Goal: Task Accomplishment & Management: Manage account settings

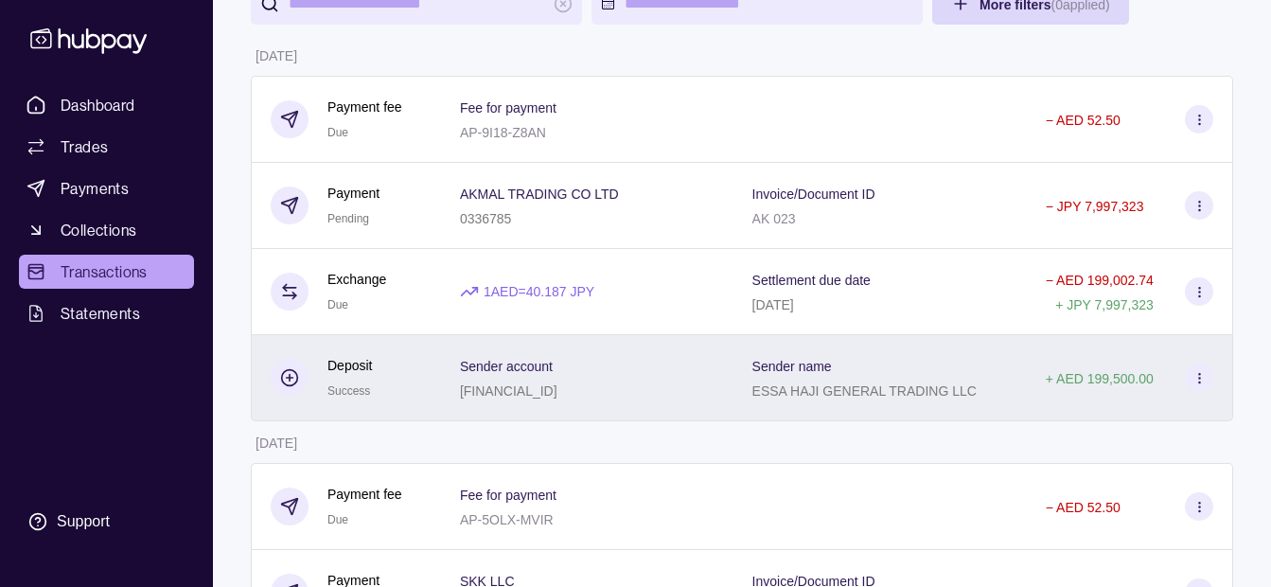
scroll to position [189, 0]
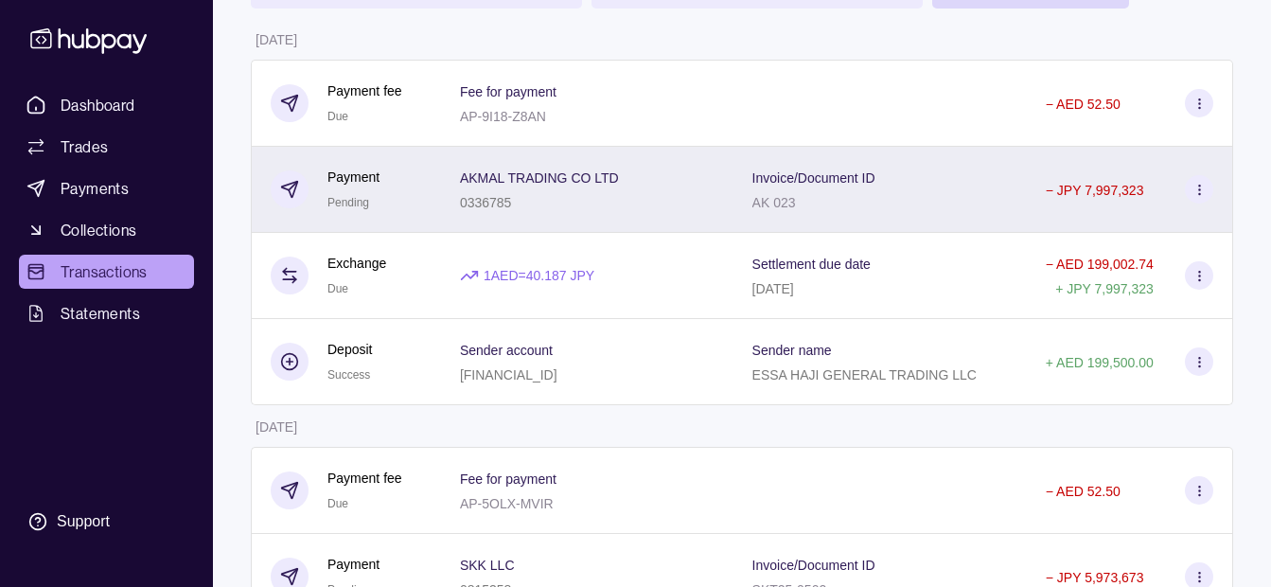
click at [855, 186] on div "Invoice/Document ID AK 023" at bounding box center [879, 189] width 255 height 47
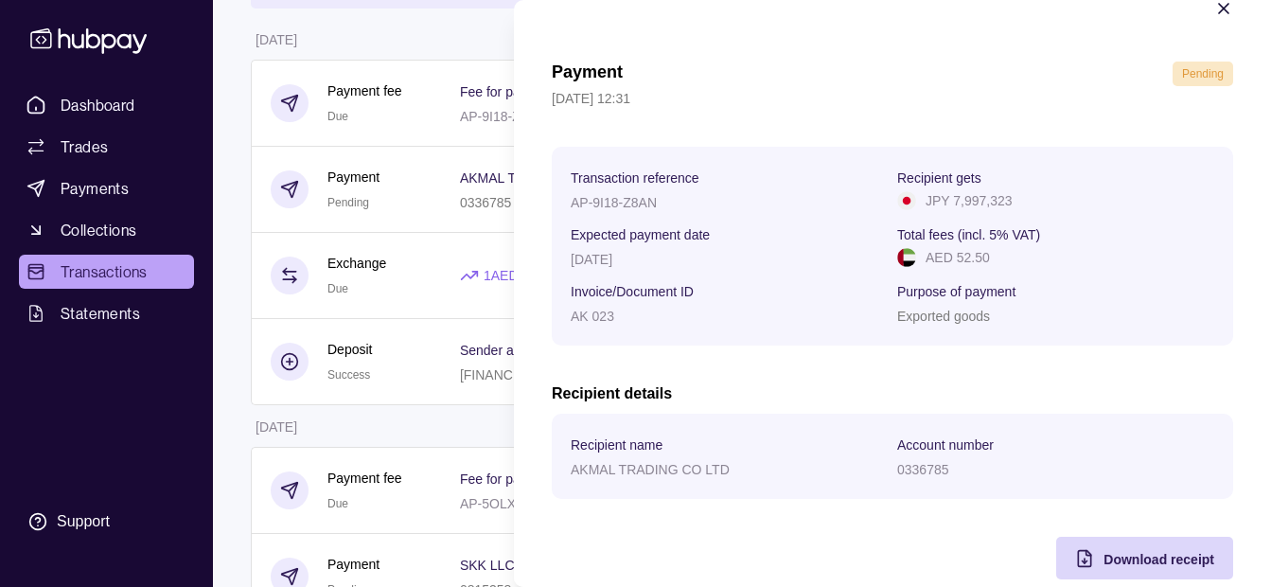
scroll to position [69, 0]
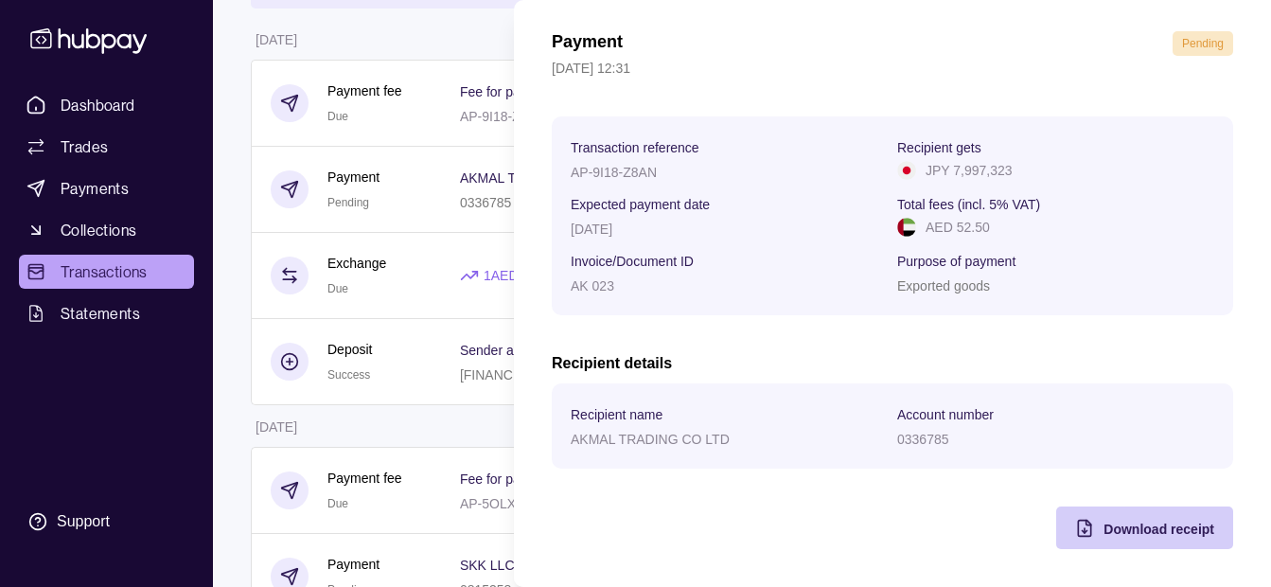
click at [1112, 521] on span "Download receipt" at bounding box center [1158, 528] width 111 height 15
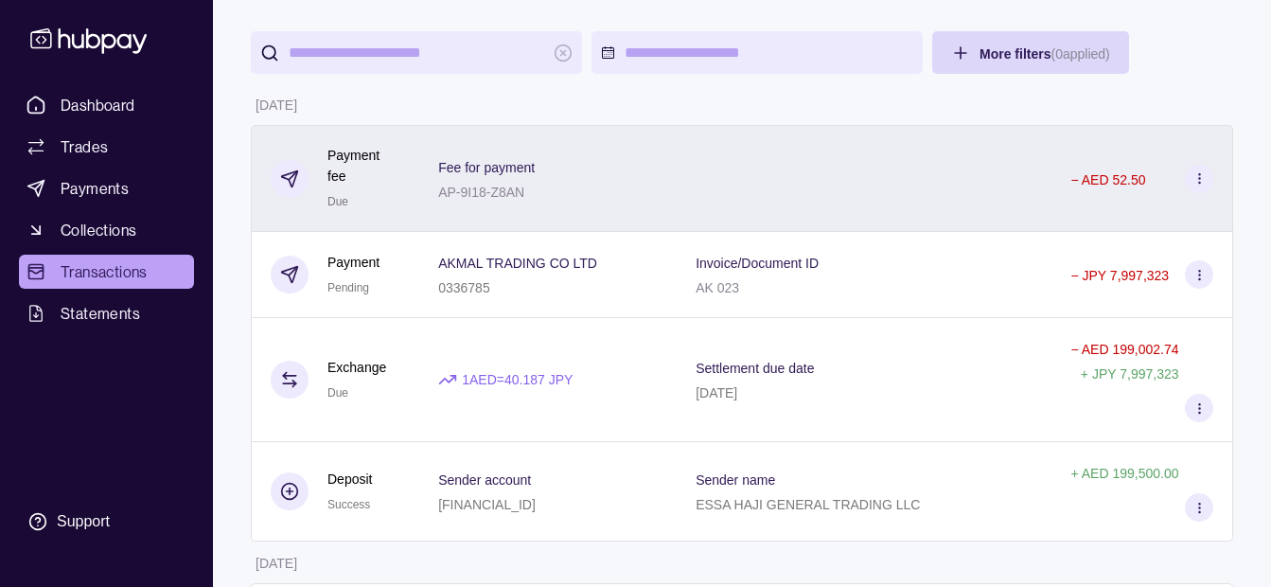
scroll to position [0, 0]
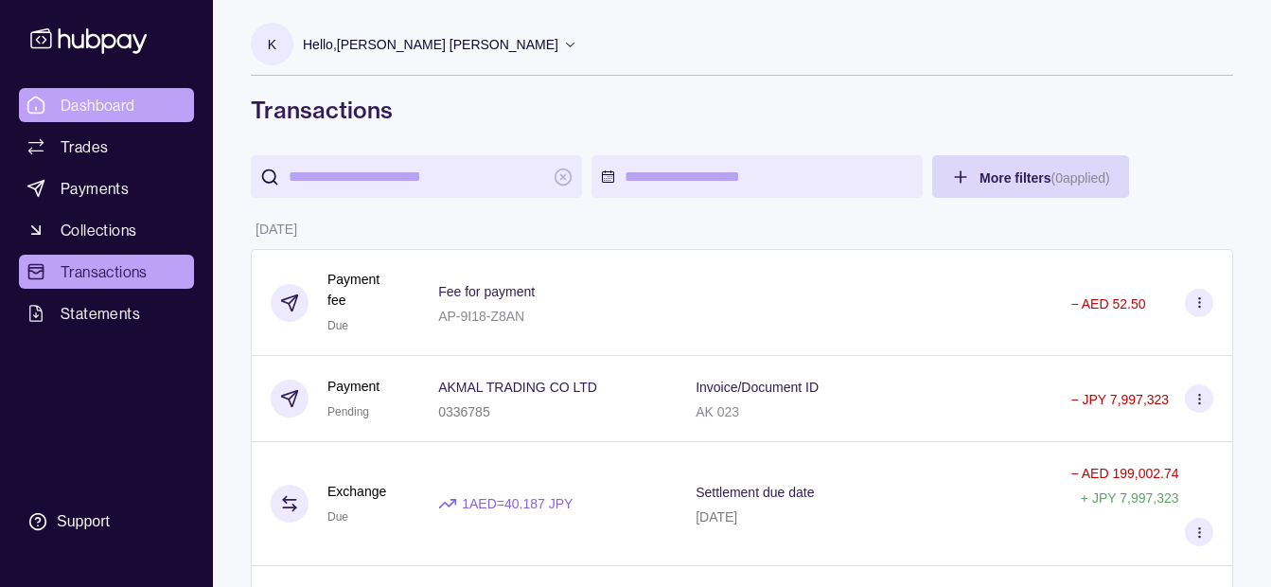
click at [116, 101] on span "Dashboard" at bounding box center [98, 105] width 75 height 23
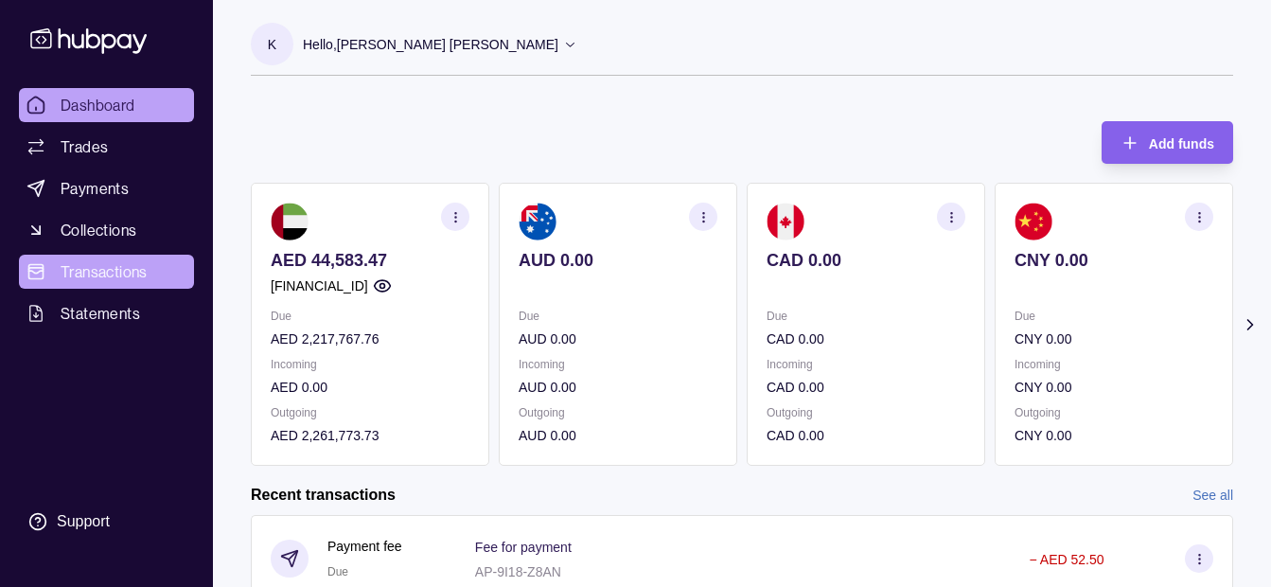
click at [132, 264] on span "Transactions" at bounding box center [104, 271] width 87 height 23
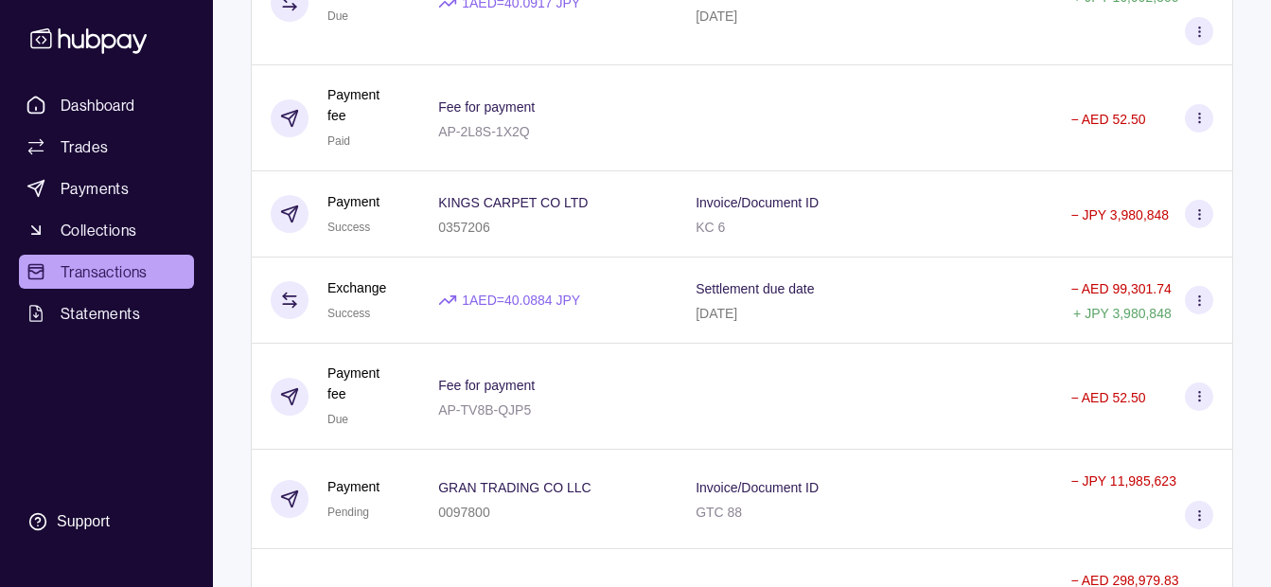
scroll to position [3681, 0]
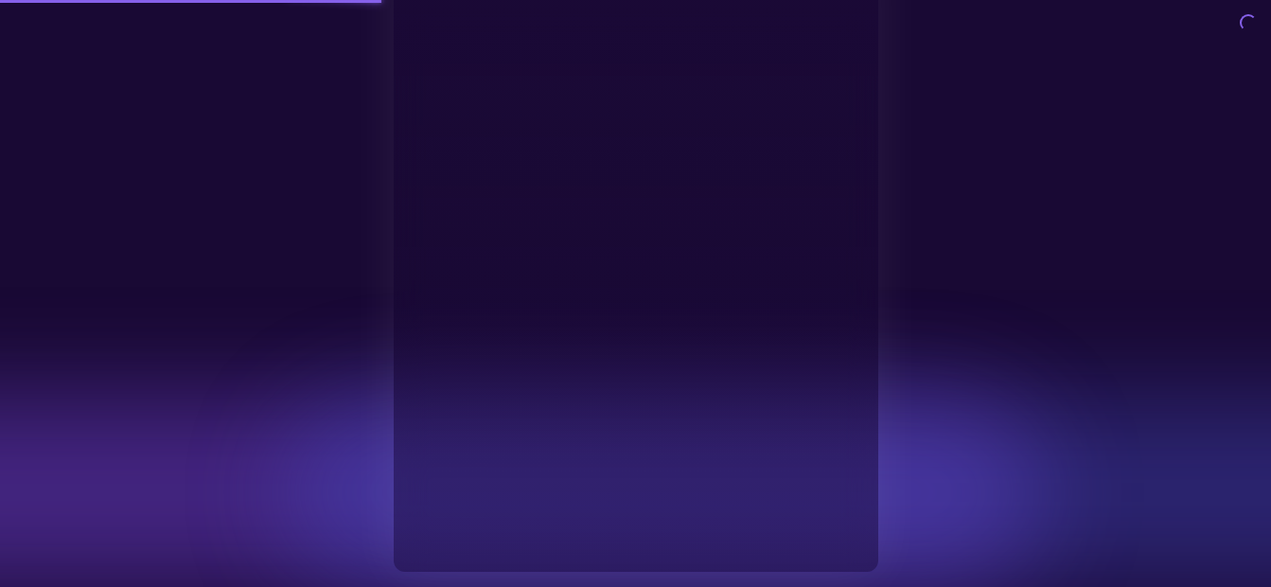
type input "**********"
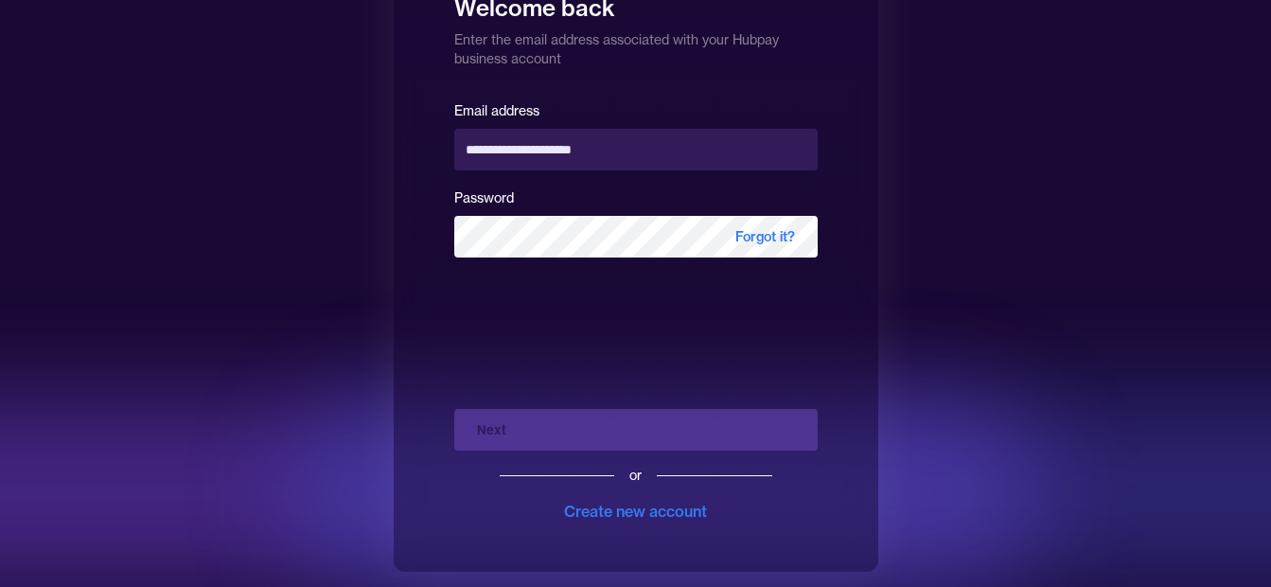
scroll to position [68, 0]
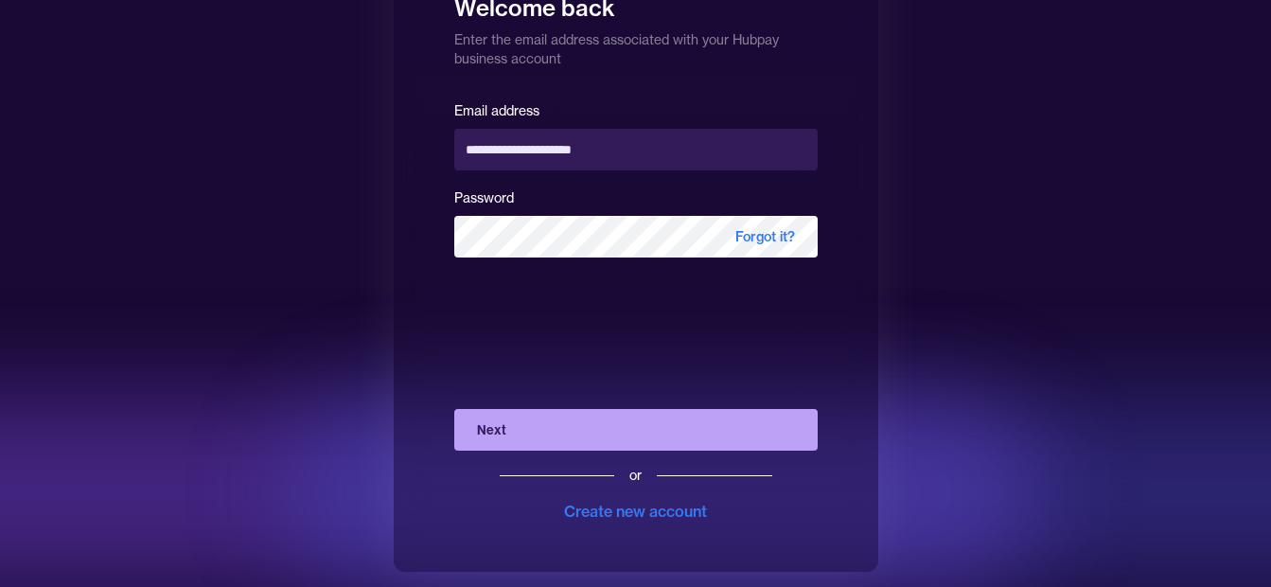
click at [506, 427] on button "Next" at bounding box center [635, 430] width 363 height 42
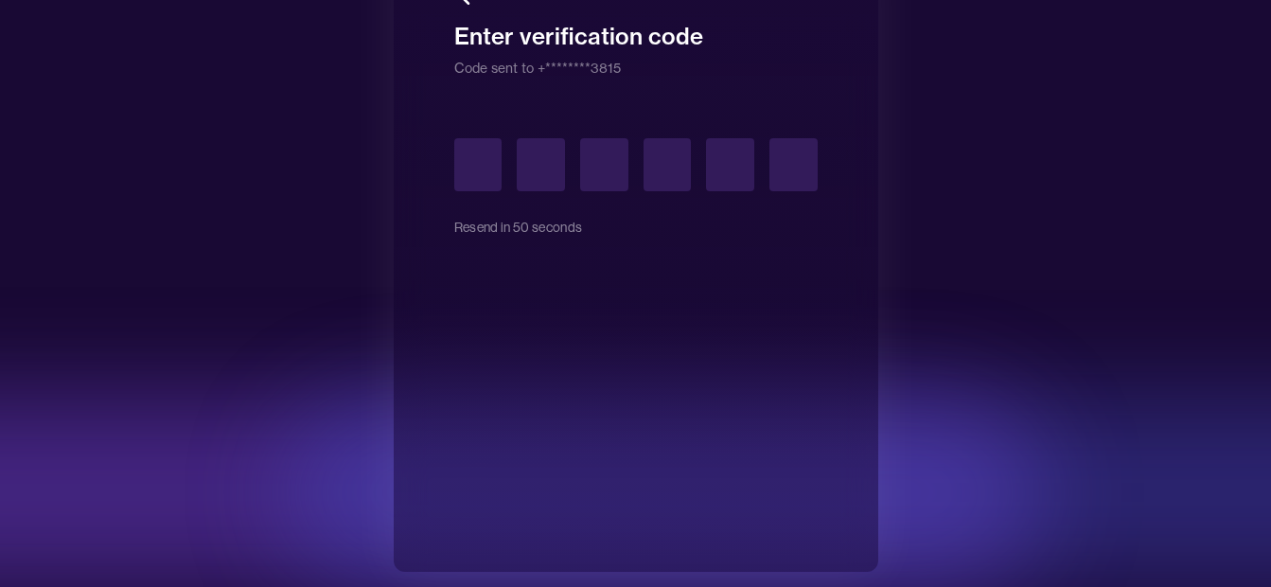
type input "*"
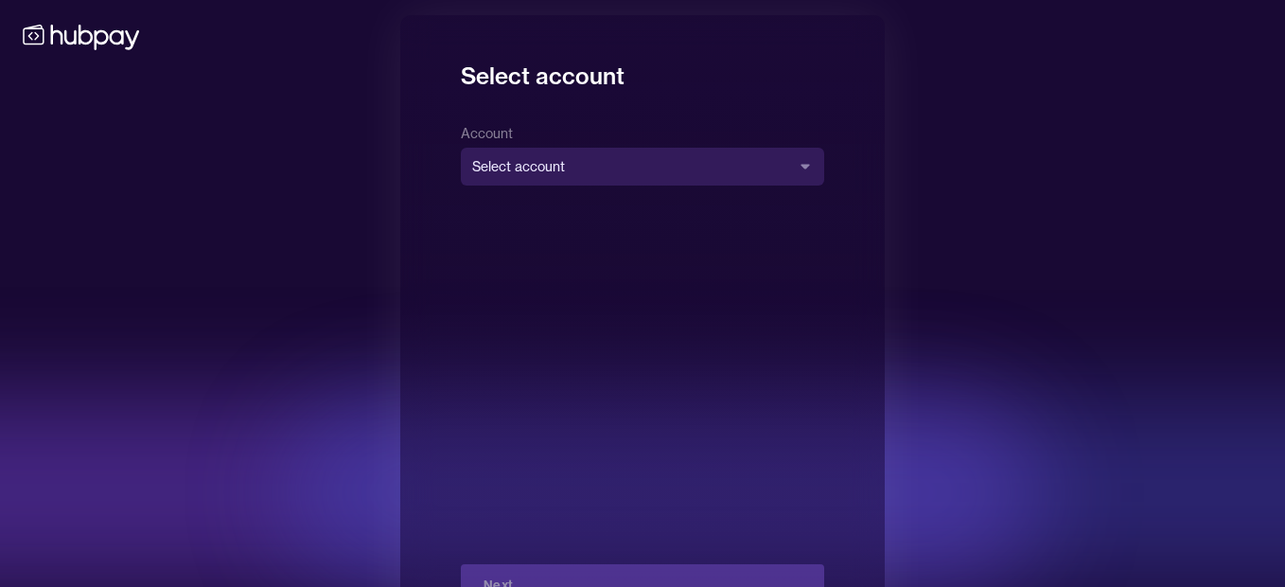
click at [574, 173] on body "**********" at bounding box center [642, 327] width 1285 height 655
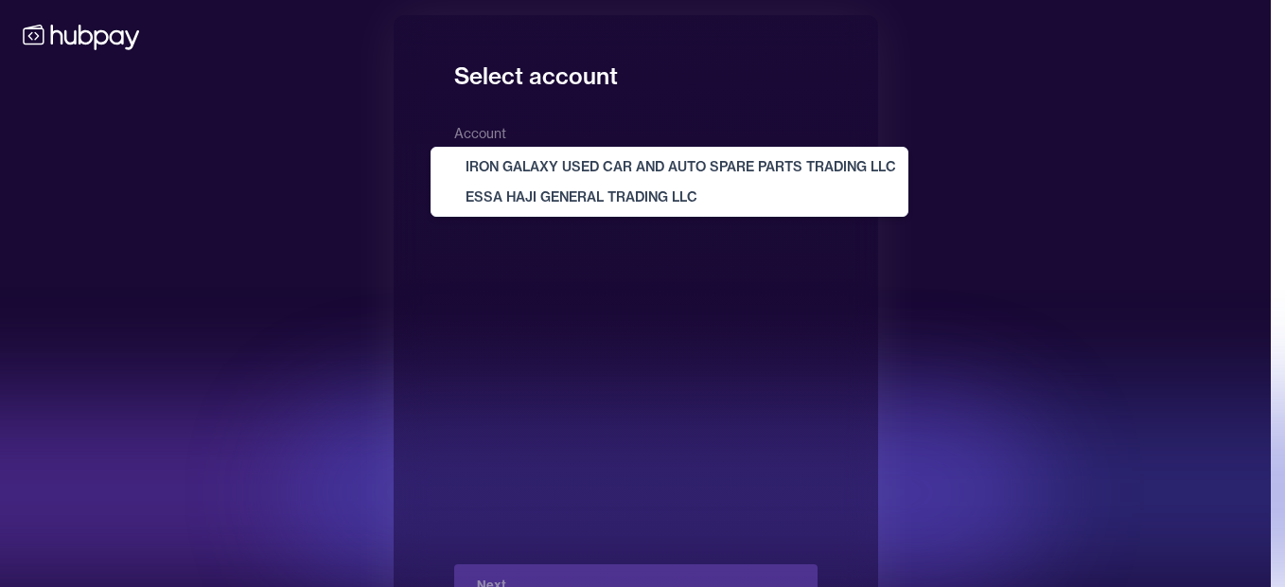
select select "**********"
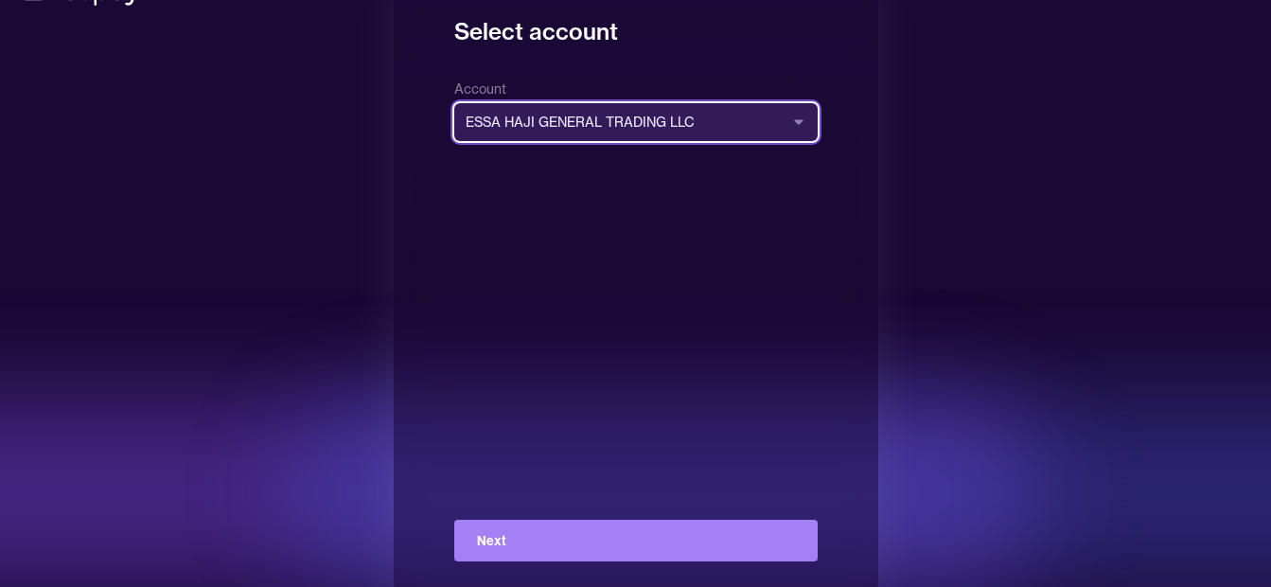
scroll to position [68, 0]
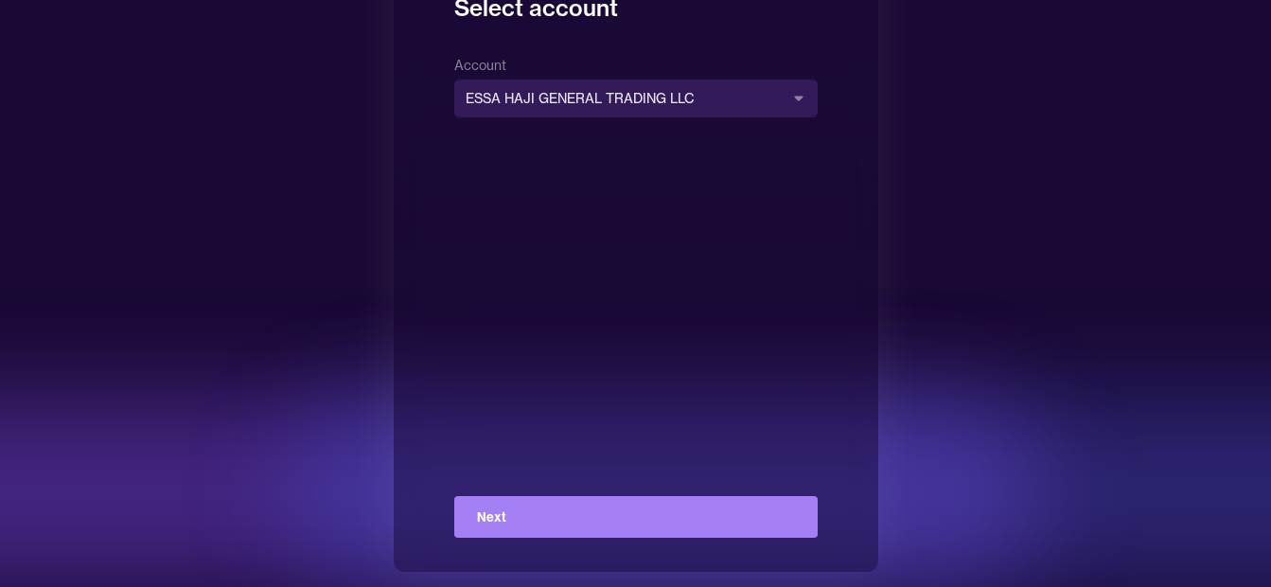
click at [520, 525] on button "Next" at bounding box center [635, 517] width 363 height 42
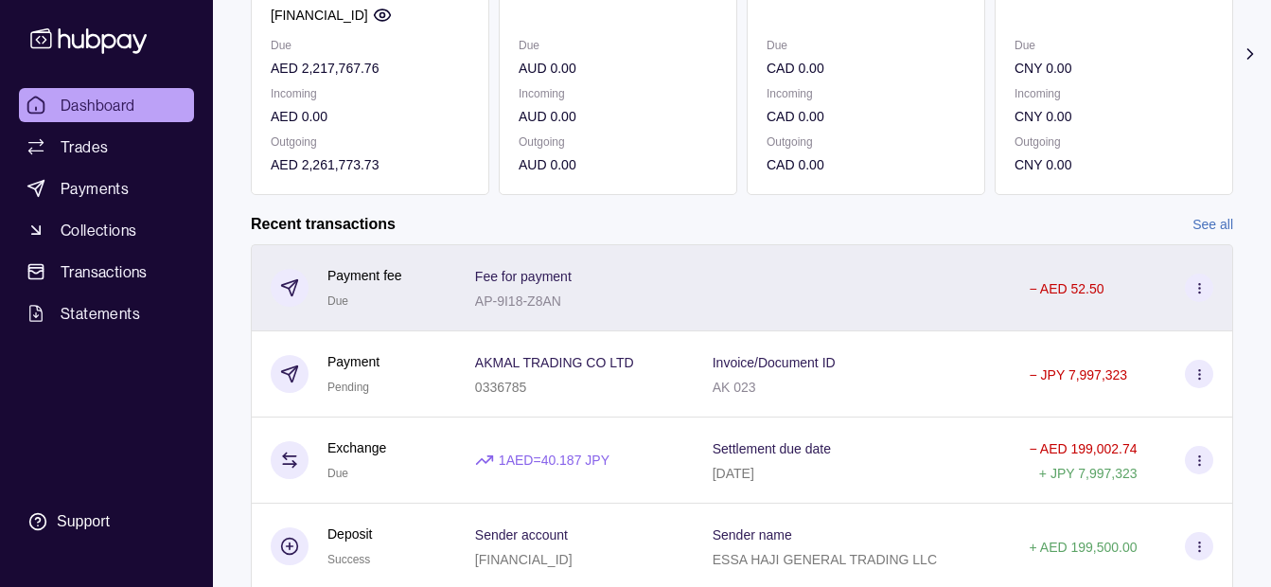
scroll to position [42, 0]
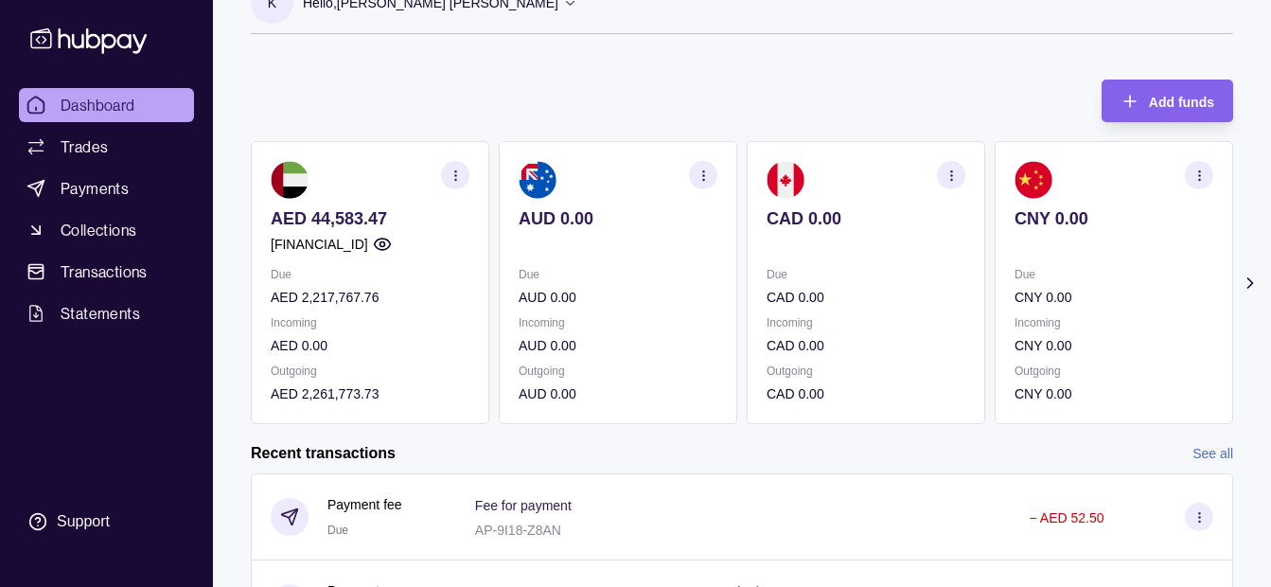
click at [426, 277] on div "Due AED 2,217,767.76" at bounding box center [370, 286] width 199 height 44
click at [338, 299] on p "AED 2,217,767.76" at bounding box center [370, 297] width 199 height 21
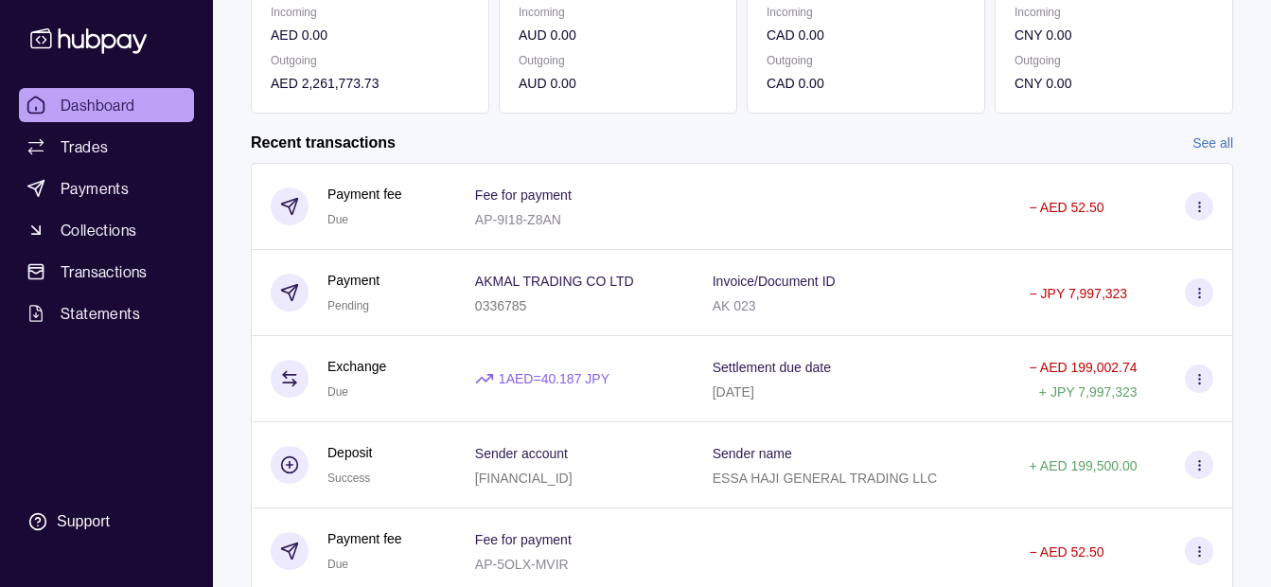
scroll to position [420, 0]
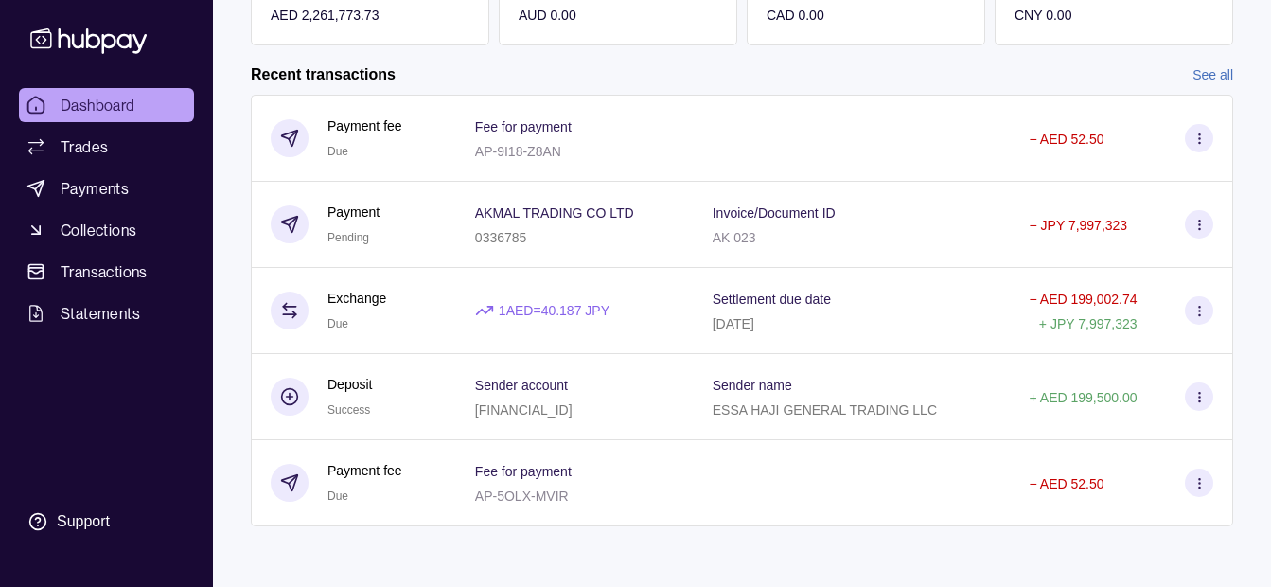
click at [89, 253] on ul "Dashboard Trades Payments Collections Transactions Statements" at bounding box center [106, 209] width 175 height 242
click at [100, 269] on span "Transactions" at bounding box center [104, 271] width 87 height 23
